Goal: Transaction & Acquisition: Purchase product/service

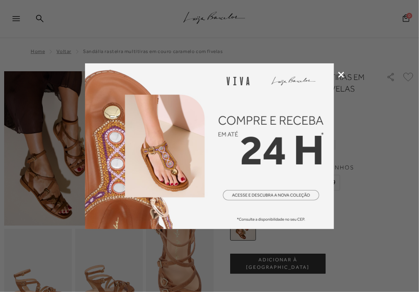
type input "[EMAIL_ADDRESS][DOMAIN_NAME]"
click at [342, 73] on icon at bounding box center [341, 75] width 6 height 6
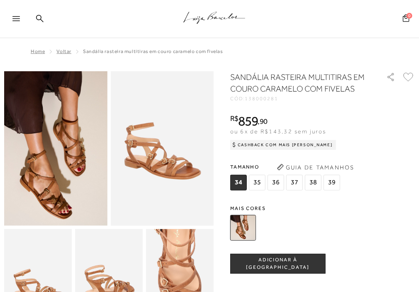
click at [16, 22] on div at bounding box center [19, 21] width 15 height 12
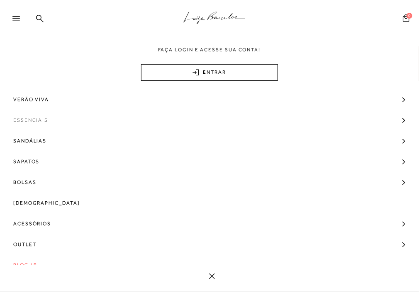
click at [49, 117] on link "Essenciais" at bounding box center [209, 120] width 419 height 21
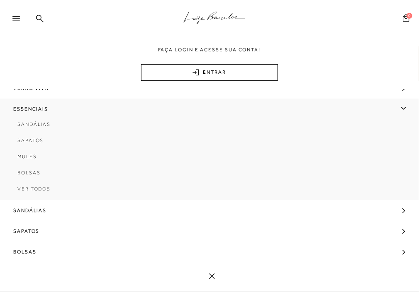
scroll to position [33, 0]
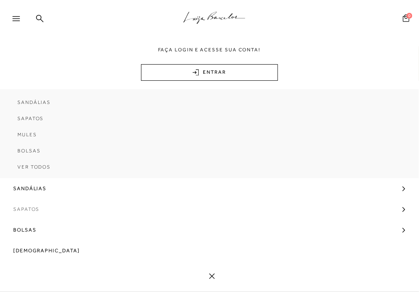
click at [60, 211] on link "Sapatos" at bounding box center [209, 209] width 419 height 21
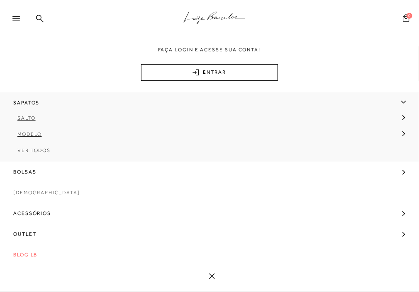
scroll to position [0, 0]
click at [41, 17] on icon at bounding box center [39, 18] width 7 height 7
click at [49, 18] on div ".a{fill-rule:evenodd;stroke:#000!important;stroke-width:0!important;}" at bounding box center [222, 19] width 391 height 38
click at [37, 16] on icon at bounding box center [39, 18] width 7 height 7
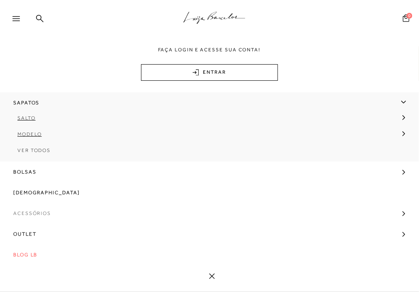
click at [41, 214] on span "Acessórios" at bounding box center [32, 213] width 38 height 21
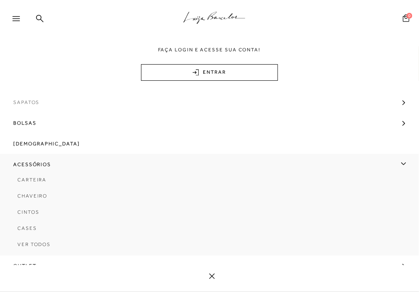
click at [33, 103] on span "Sapatos" at bounding box center [26, 102] width 26 height 21
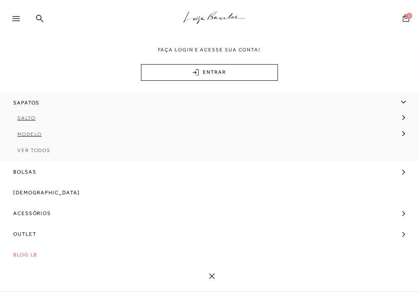
click at [212, 274] on icon at bounding box center [212, 277] width 6 height 6
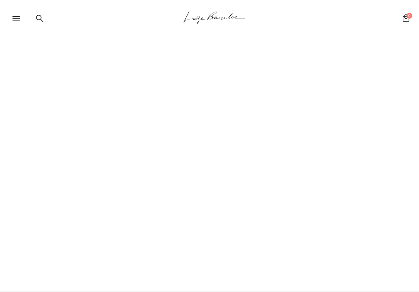
click at [39, 17] on icon at bounding box center [39, 19] width 7 height 8
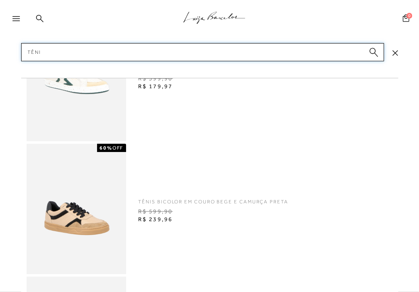
type input "tênis"
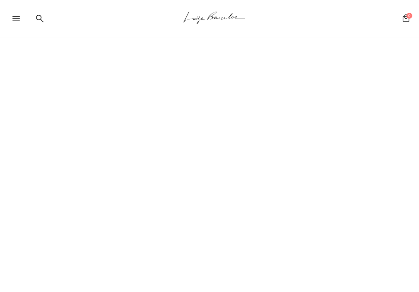
scroll to position [27, 0]
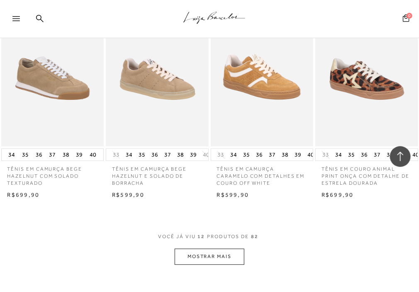
scroll to position [531, 0]
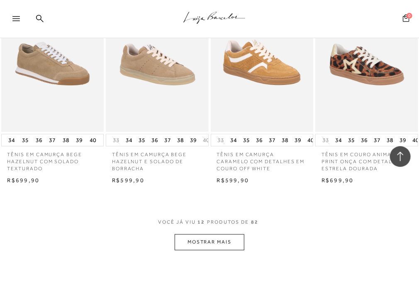
type input "[EMAIL_ADDRESS][DOMAIN_NAME]"
click at [221, 236] on button "MOSTRAR MAIS" at bounding box center [210, 242] width 70 height 16
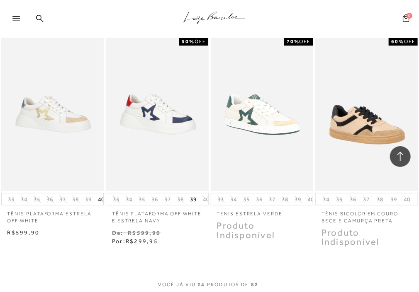
scroll to position [1227, 0]
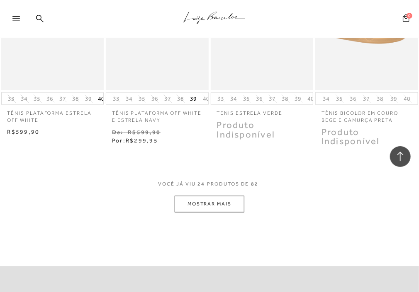
click at [209, 203] on button "MOSTRAR MAIS" at bounding box center [210, 204] width 70 height 16
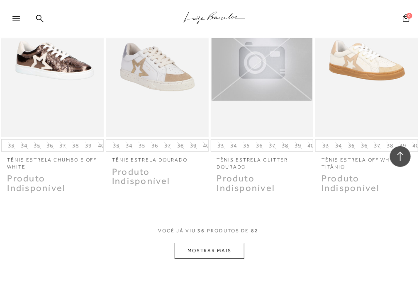
scroll to position [1858, 0]
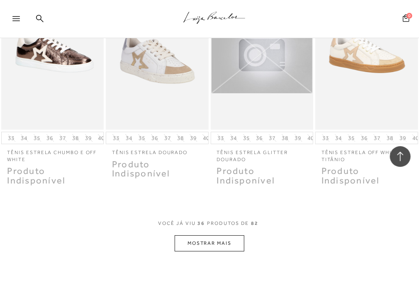
click at [219, 244] on button "MOSTRAR MAIS" at bounding box center [210, 244] width 70 height 16
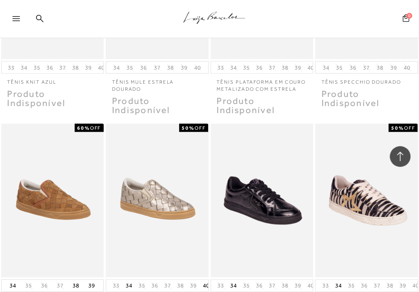
scroll to position [2388, 0]
